Goal: Transaction & Acquisition: Purchase product/service

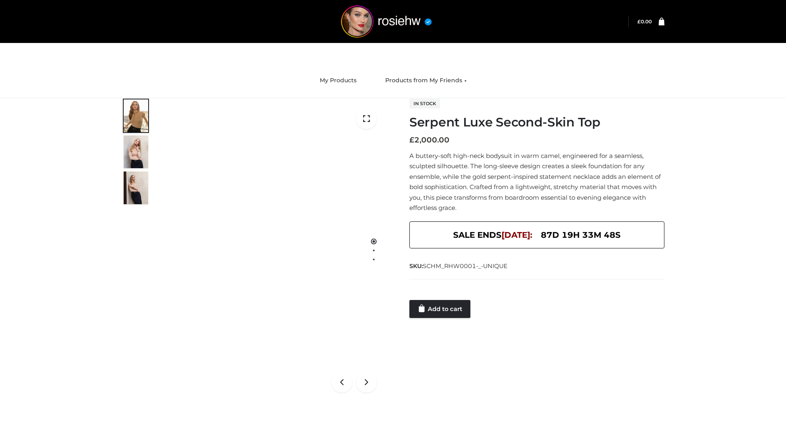
click at [441, 309] on link "Add to cart" at bounding box center [440, 309] width 61 height 18
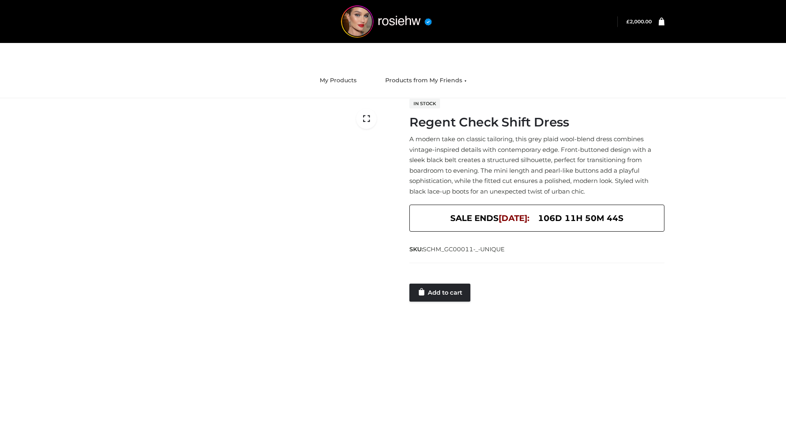
click at [441, 292] on link "Add to cart" at bounding box center [440, 293] width 61 height 18
